Goal: Task Accomplishment & Management: Use online tool/utility

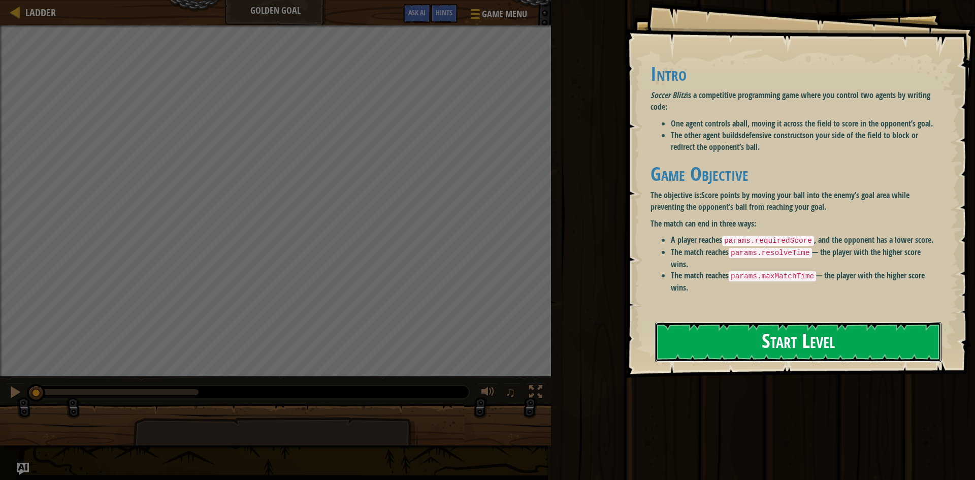
click at [892, 335] on button "Start Level" at bounding box center [798, 342] width 286 height 40
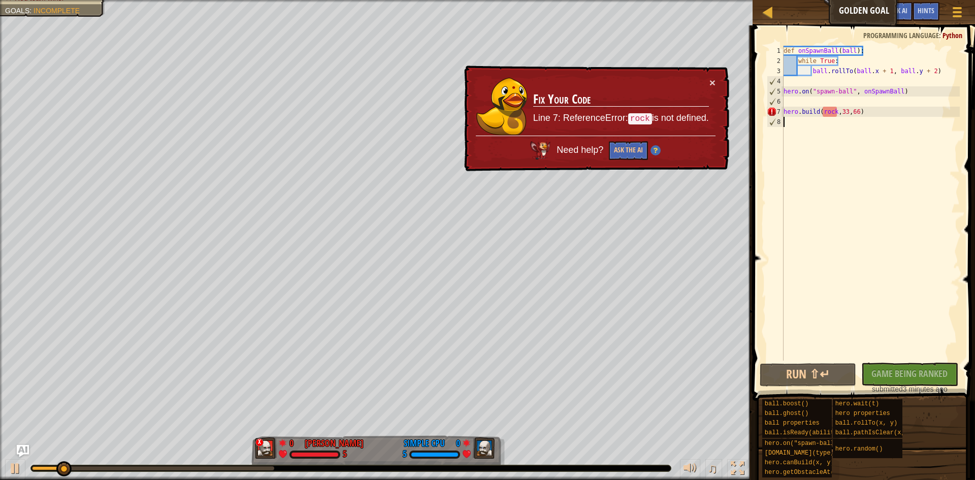
click at [652, 153] on img at bounding box center [655, 150] width 10 height 10
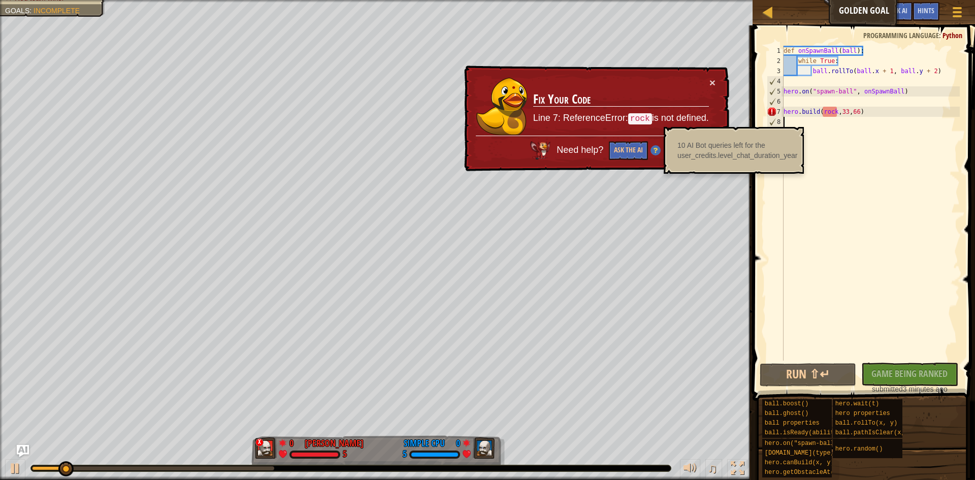
click at [728, 94] on div "× Fix Your Code Line 7: ReferenceError: rock is not defined. Need help? Ask the…" at bounding box center [595, 118] width 267 height 106
click at [712, 82] on button "×" at bounding box center [712, 82] width 6 height 11
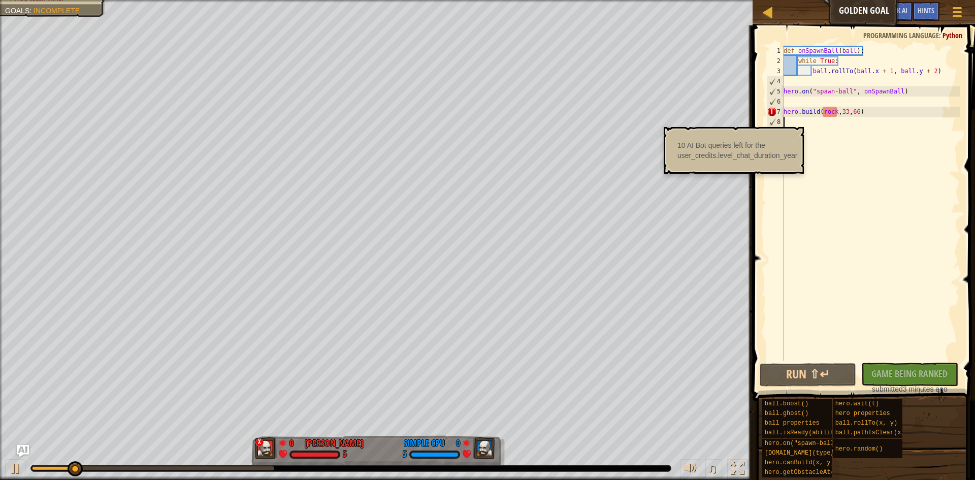
click at [846, 107] on div "def onSpawnBall ( ball ) : while True : ball . rollTo ( ball . x + 1 , ball . y…" at bounding box center [870, 213] width 178 height 335
type textarea "[DOMAIN_NAME](rock,33,66)"
click at [841, 104] on div "def onSpawnBall ( ball ) : while True : ball . rollTo ( ball . x + 1 , ball . y…" at bounding box center [870, 213] width 178 height 335
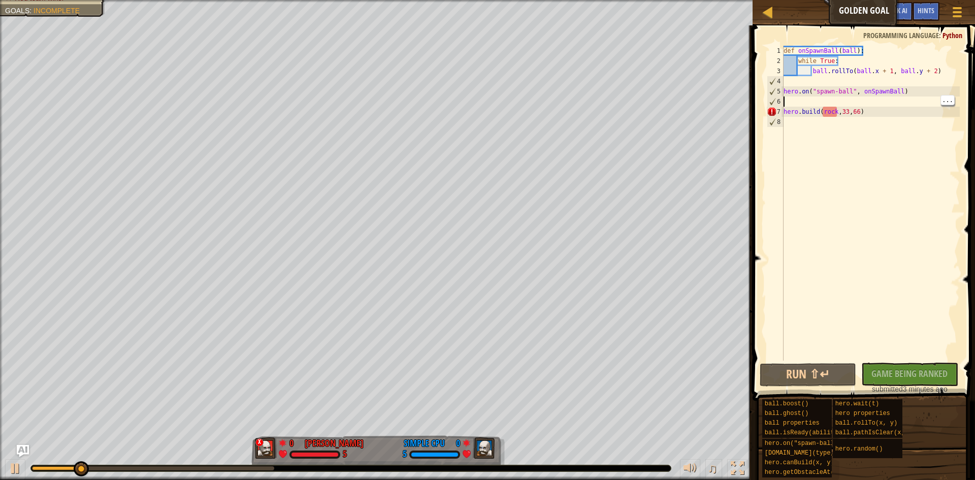
click at [831, 109] on div "def onSpawnBall ( ball ) : while True : ball . rollTo ( ball . x + 1 , ball . y…" at bounding box center [870, 213] width 178 height 335
type textarea "[DOMAIN_NAME](rock,33,66)"
click at [896, 423] on div "ball.rollTo(x, y)" at bounding box center [880, 423] width 97 height 10
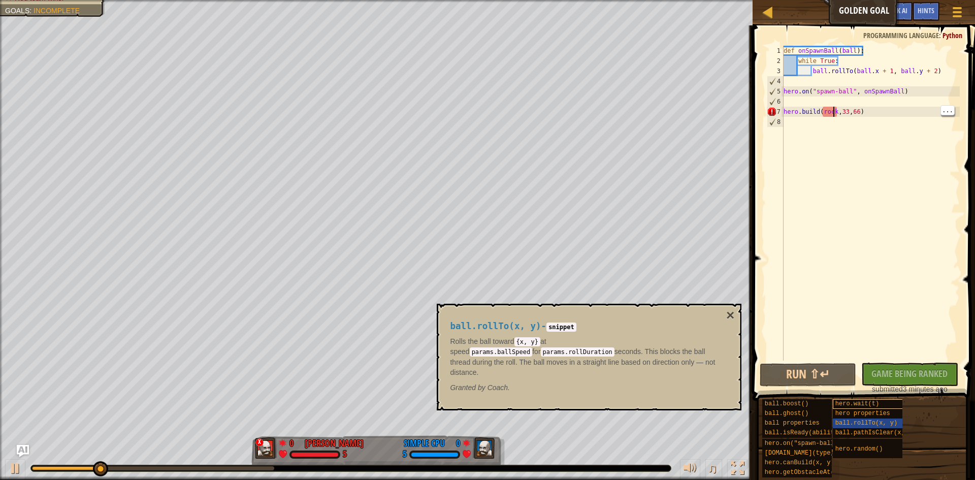
click at [862, 401] on span "hero.wait(t)" at bounding box center [857, 403] width 44 height 7
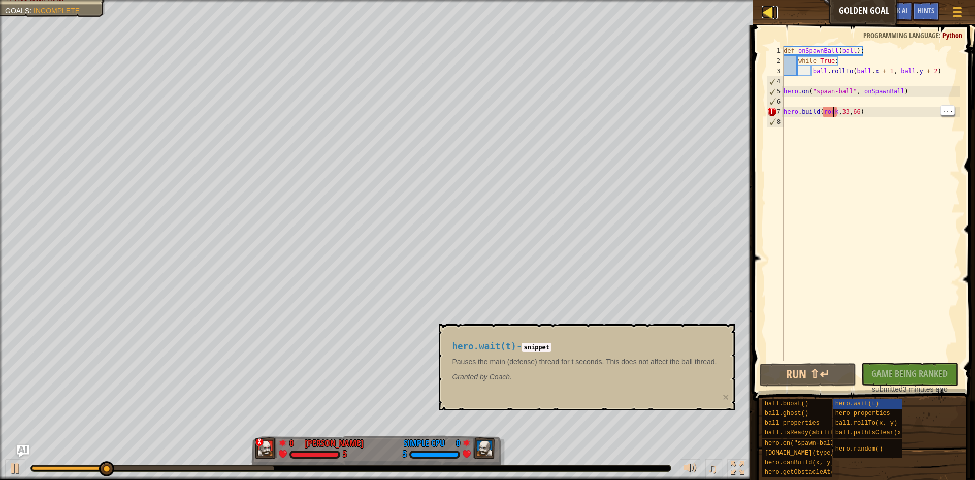
click at [775, 12] on link "Ladder" at bounding box center [775, 13] width 5 height 14
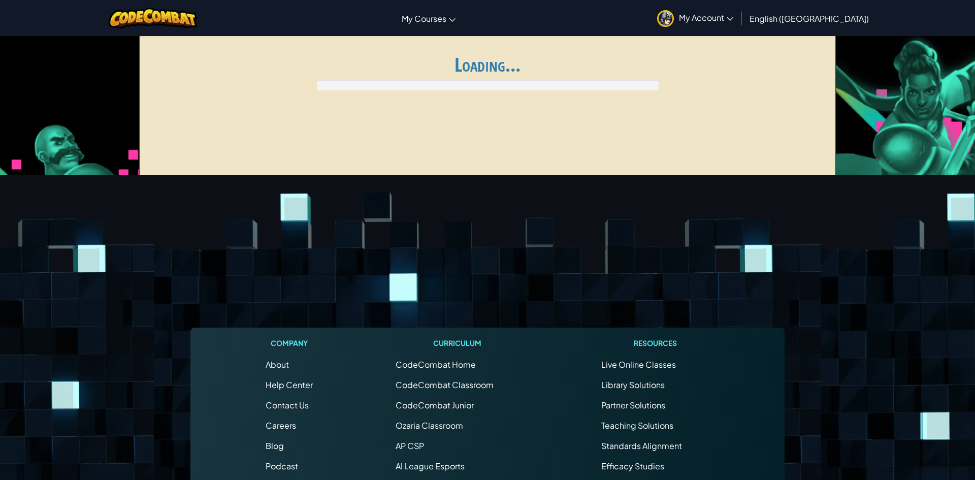
click at [852, 31] on link "English ([GEOGRAPHIC_DATA])" at bounding box center [808, 18] width 129 height 27
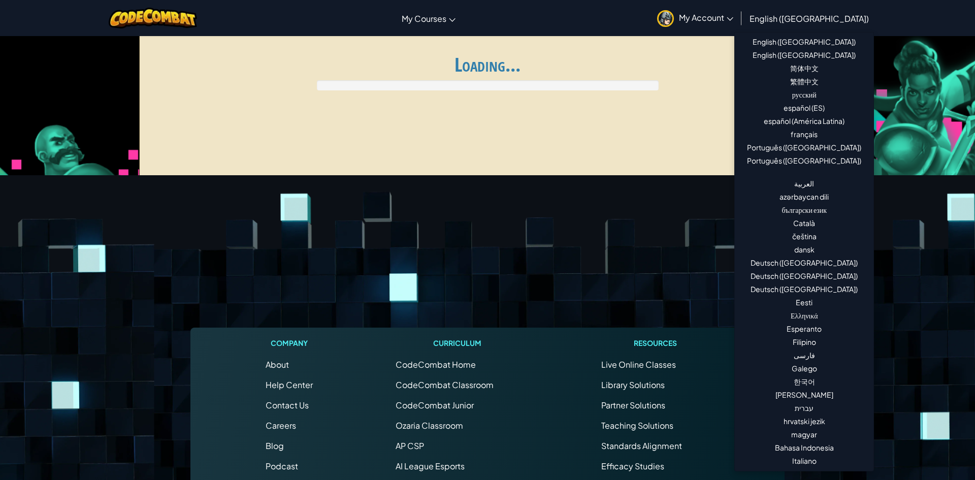
click at [948, 7] on div "Toggle navigation My Courses CodeCombat Classroom Ozaria Classroom AI League Es…" at bounding box center [487, 18] width 980 height 36
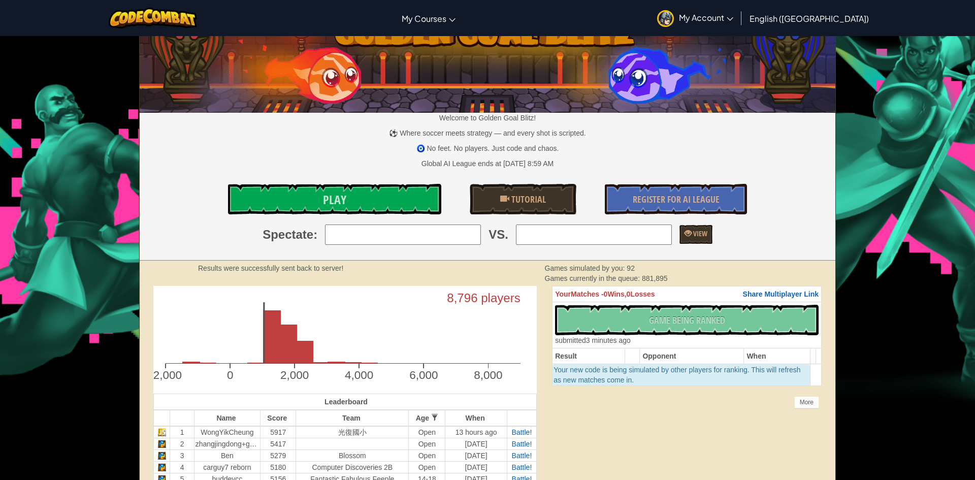
scroll to position [47, 0]
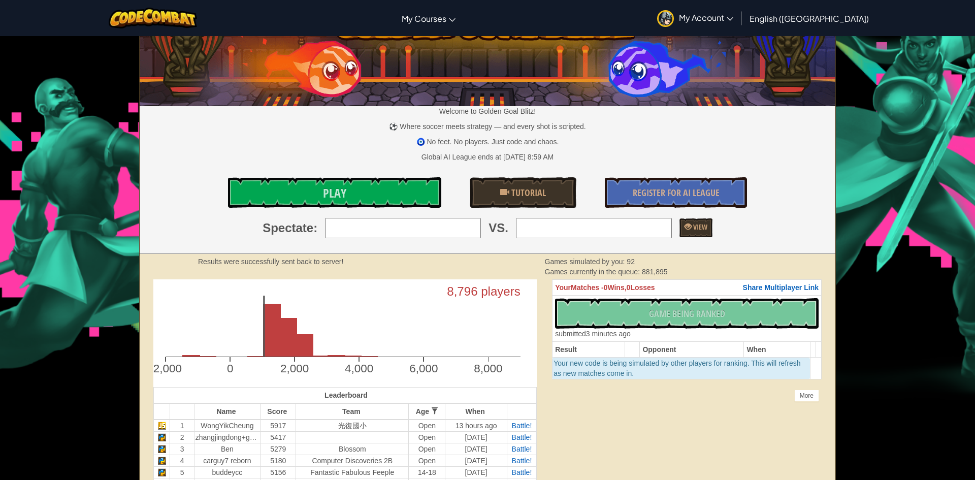
click at [284, 184] on link "Play" at bounding box center [334, 192] width 213 height 30
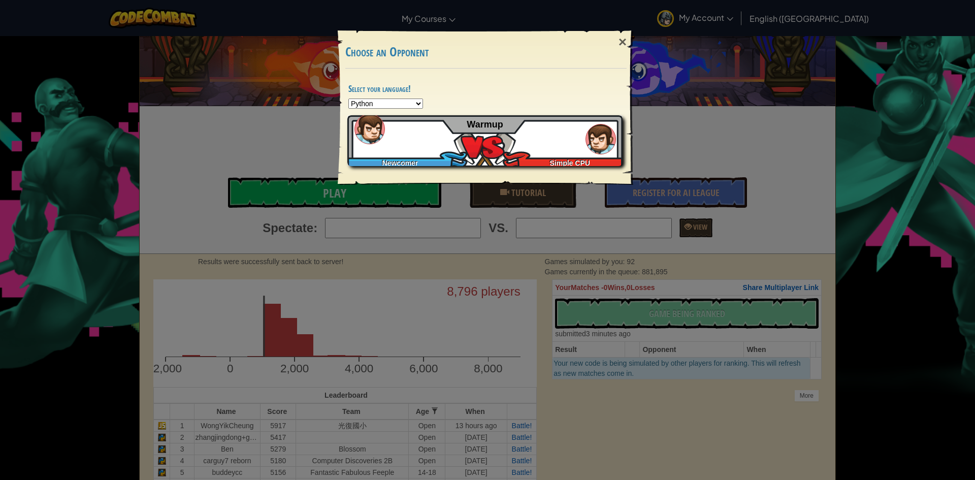
click at [607, 137] on img at bounding box center [600, 139] width 30 height 30
